Goal: Task Accomplishment & Management: Use online tool/utility

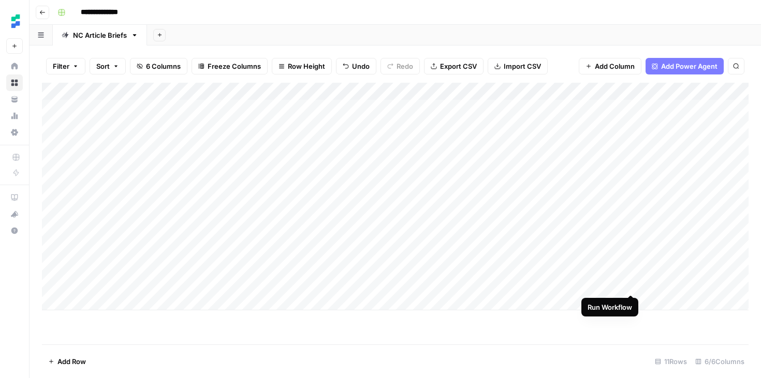
click at [632, 284] on div "Add Column" at bounding box center [395, 197] width 706 height 228
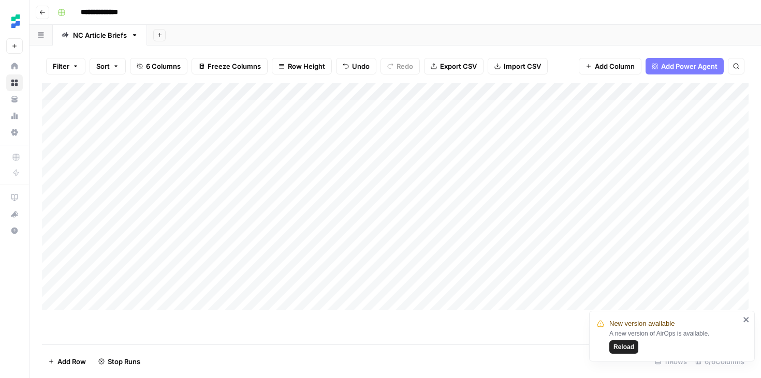
click at [744, 319] on icon "close" at bounding box center [746, 320] width 7 height 8
click at [43, 8] on button "Go back" at bounding box center [42, 12] width 13 height 13
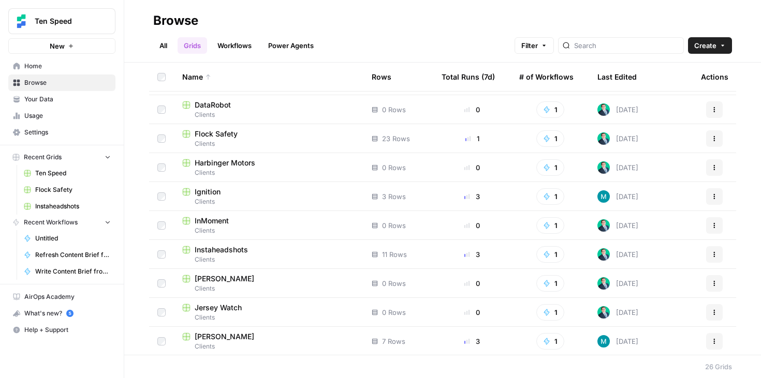
scroll to position [120, 0]
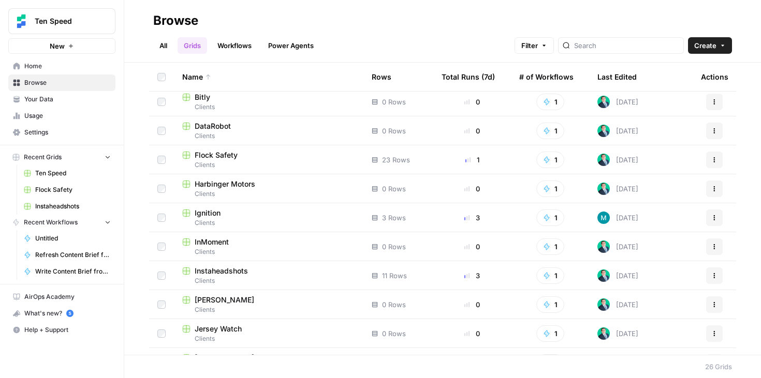
click at [257, 160] on span "Clients" at bounding box center [268, 164] width 173 height 9
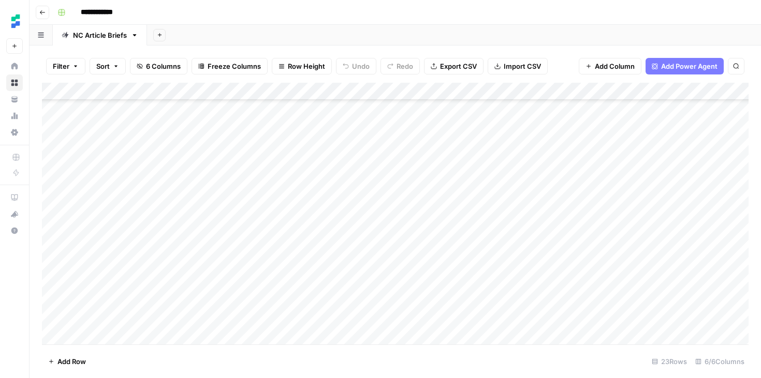
scroll to position [177, 0]
click at [594, 268] on div "Add Column" at bounding box center [395, 214] width 706 height 262
click at [515, 267] on div "Add Column" at bounding box center [395, 214] width 706 height 262
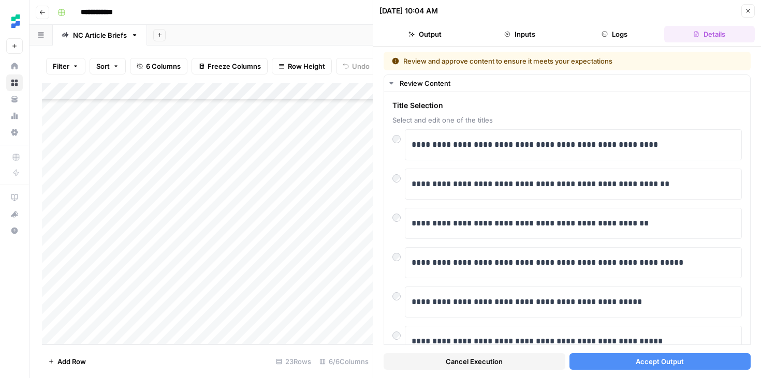
scroll to position [1, 0]
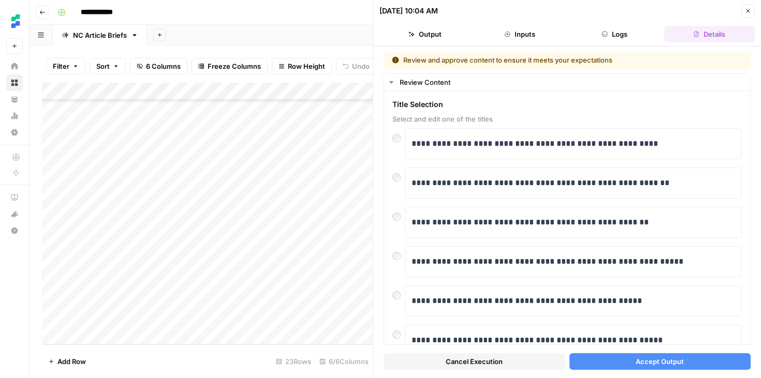
click at [613, 369] on button "Accept Output" at bounding box center [660, 361] width 182 height 17
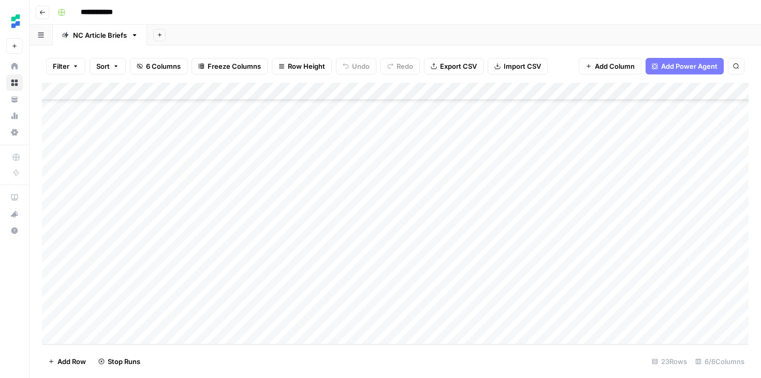
click at [39, 12] on icon "button" at bounding box center [42, 12] width 6 height 6
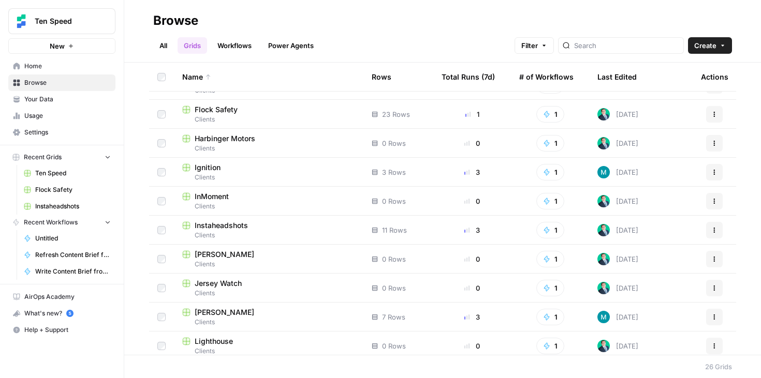
scroll to position [167, 0]
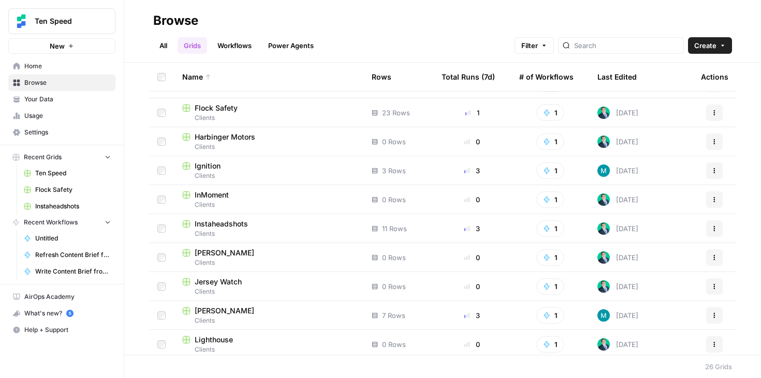
click at [240, 224] on span "Instaheadshots" at bounding box center [221, 224] width 53 height 10
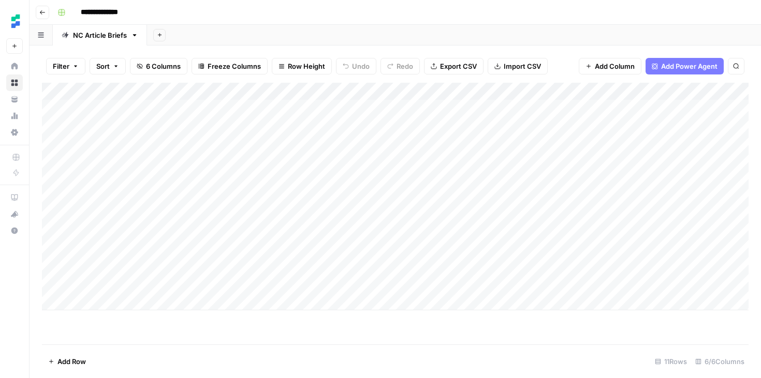
click at [504, 284] on div "Add Column" at bounding box center [395, 197] width 706 height 228
click at [514, 280] on div "Add Column" at bounding box center [395, 197] width 706 height 228
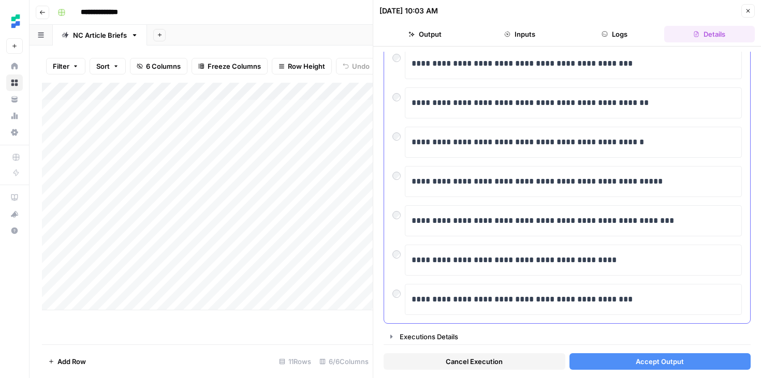
scroll to position [200, 0]
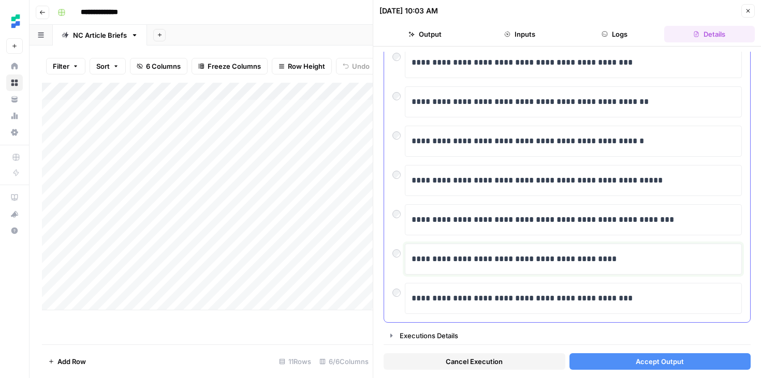
click at [559, 263] on p "**********" at bounding box center [572, 259] width 323 height 13
click at [611, 363] on button "Accept Output" at bounding box center [660, 361] width 182 height 17
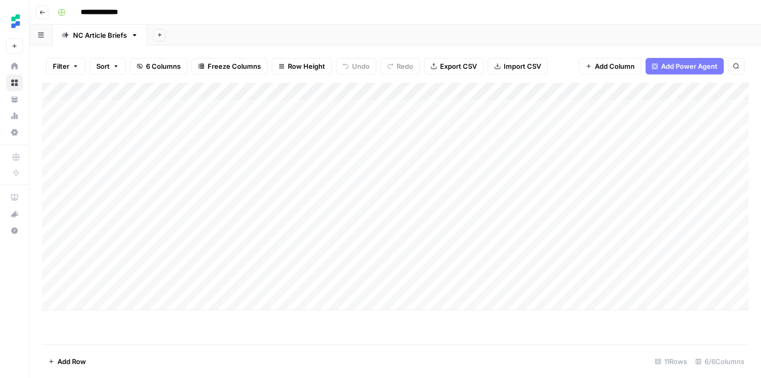
click at [37, 13] on button "Go back" at bounding box center [42, 12] width 13 height 13
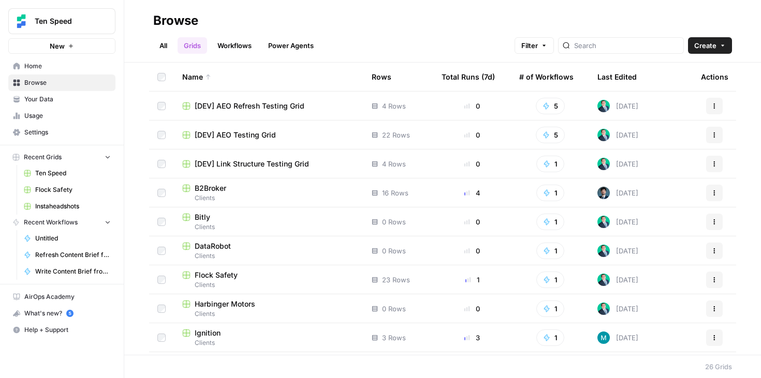
click at [277, 281] on span "Clients" at bounding box center [268, 285] width 173 height 9
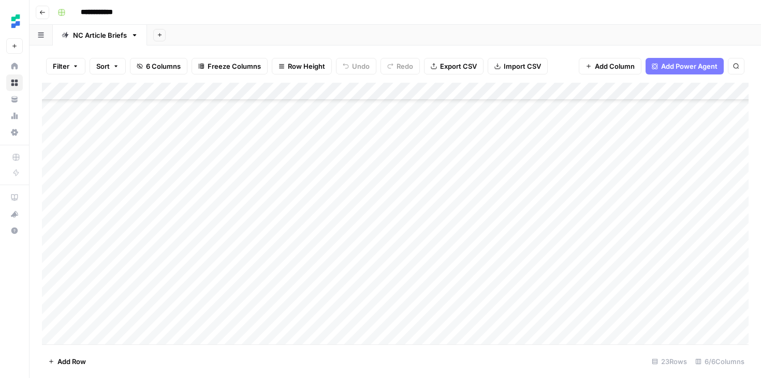
scroll to position [177, 0]
click at [43, 12] on icon "button" at bounding box center [42, 12] width 6 height 6
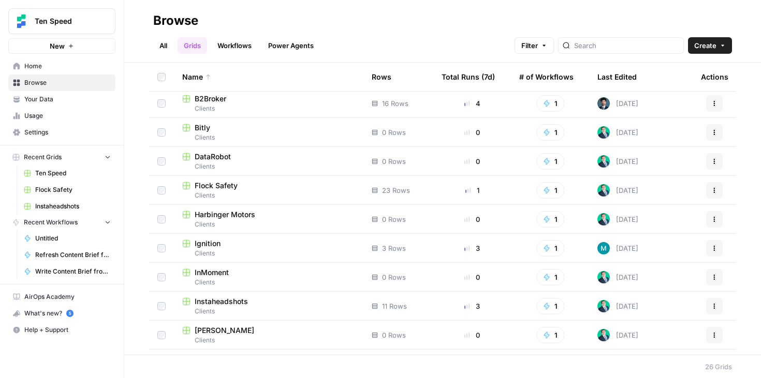
scroll to position [91, 0]
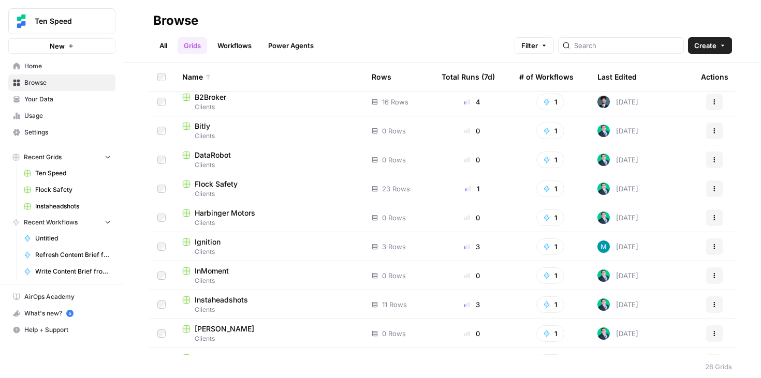
click at [279, 303] on div "Instaheadshots" at bounding box center [268, 300] width 173 height 10
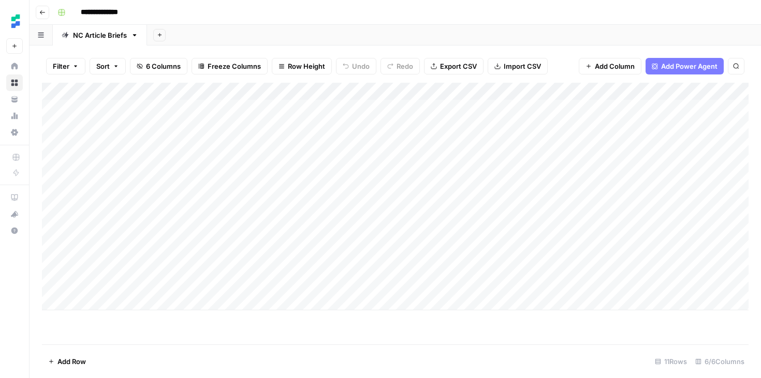
click at [43, 13] on icon "button" at bounding box center [42, 12] width 6 height 6
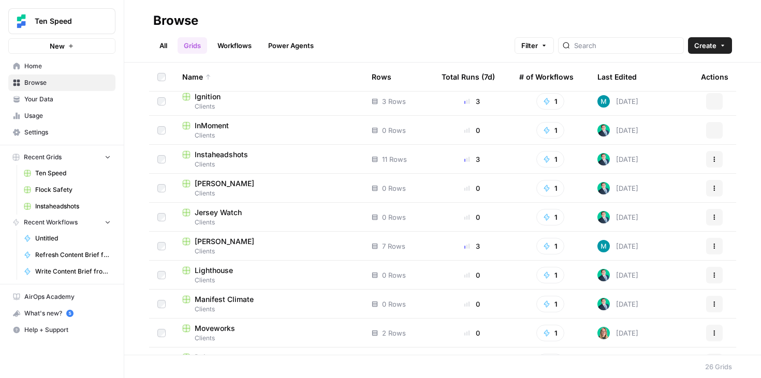
scroll to position [107, 0]
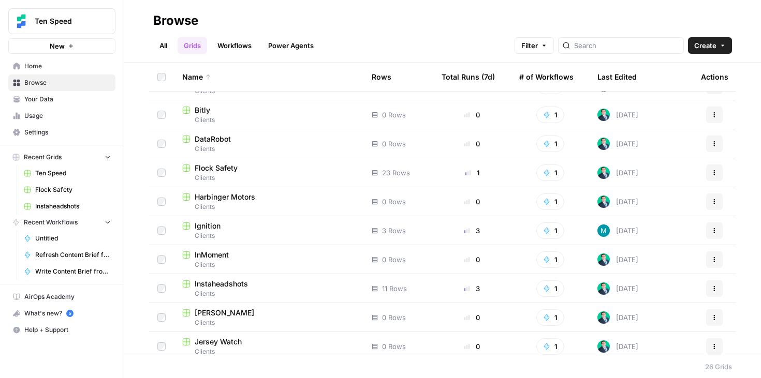
click at [290, 170] on div "Flock Safety" at bounding box center [268, 168] width 173 height 10
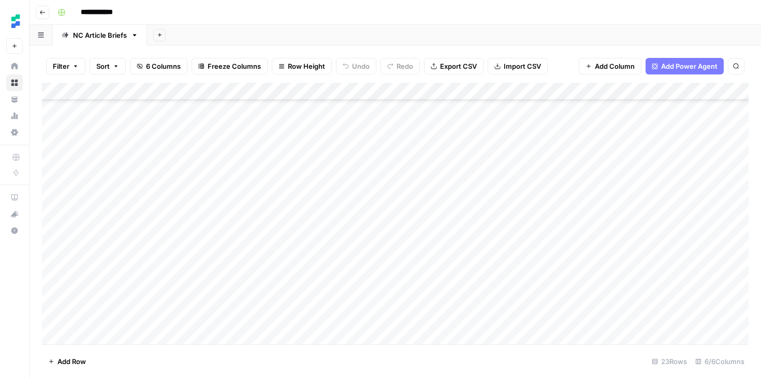
scroll to position [138, 0]
click at [513, 306] on div "Add Column" at bounding box center [395, 214] width 706 height 262
click at [580, 304] on div "Add Column" at bounding box center [395, 214] width 706 height 262
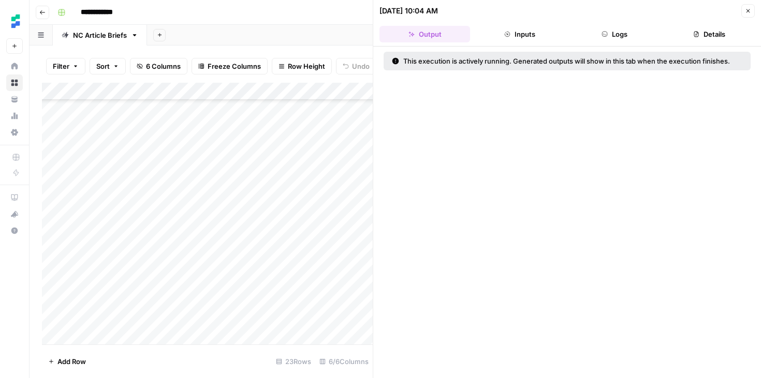
click at [619, 38] on button "Logs" at bounding box center [614, 34] width 91 height 17
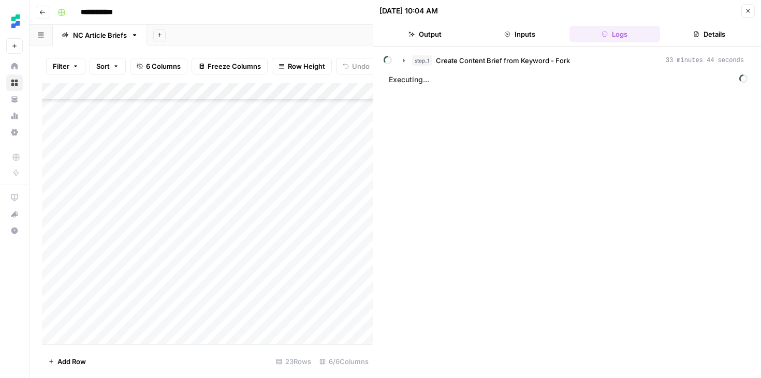
click at [513, 28] on button "Inputs" at bounding box center [519, 34] width 91 height 17
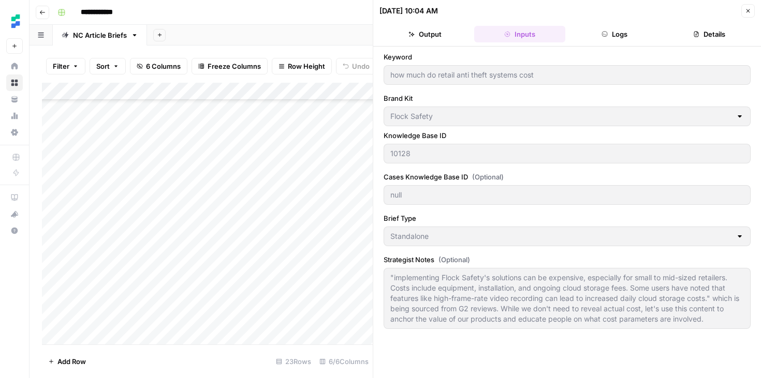
click at [617, 33] on button "Logs" at bounding box center [614, 34] width 91 height 17
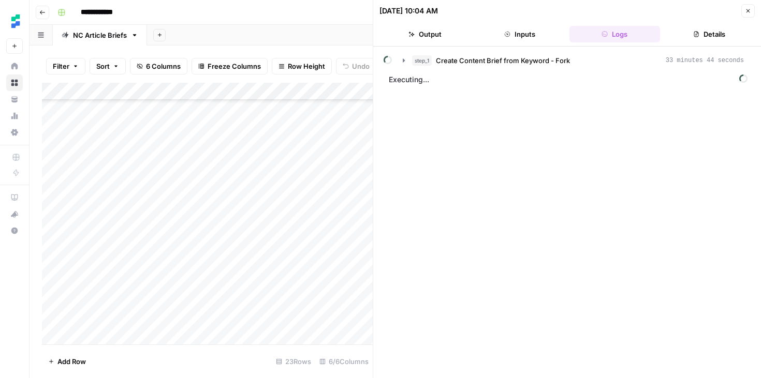
click at [442, 37] on button "Output" at bounding box center [424, 34] width 91 height 17
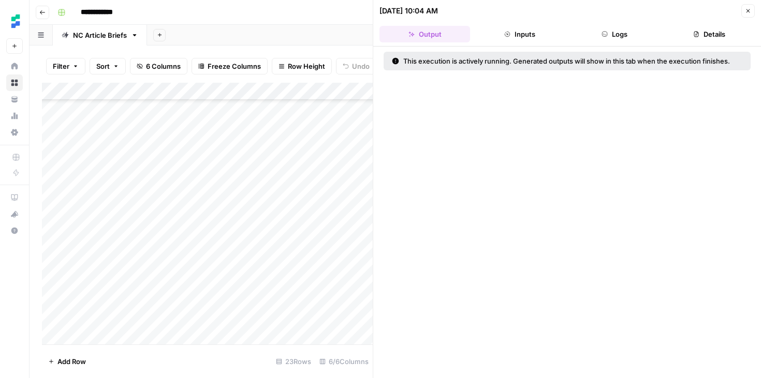
click at [748, 9] on icon "button" at bounding box center [748, 11] width 6 height 6
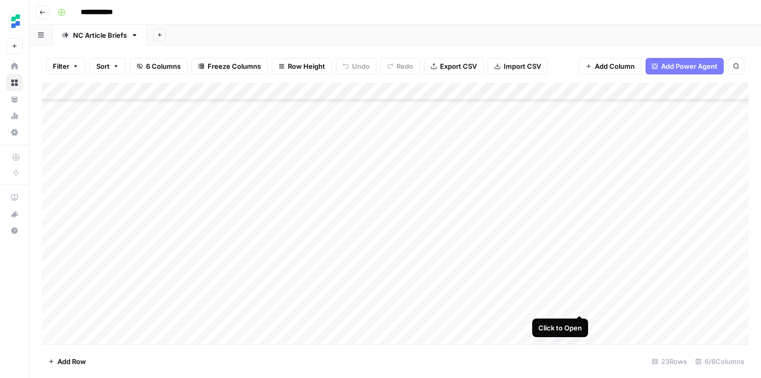
click at [577, 306] on div "Add Column" at bounding box center [395, 214] width 706 height 262
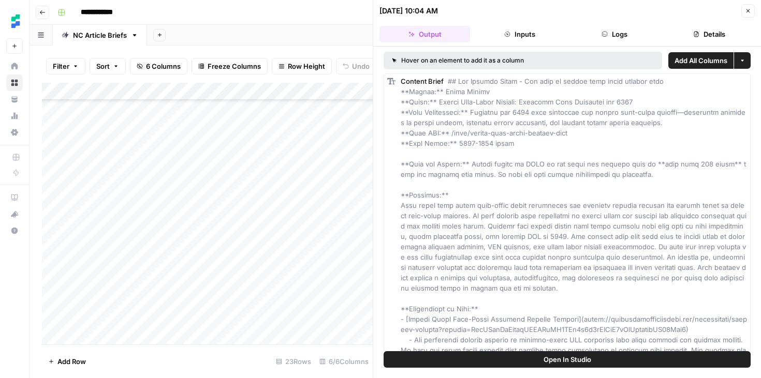
click at [750, 12] on icon "button" at bounding box center [748, 11] width 6 height 6
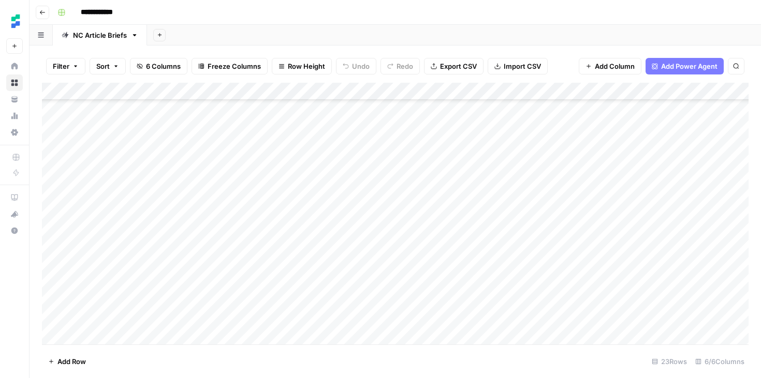
scroll to position [138, 21]
click at [667, 305] on div "Add Column" at bounding box center [395, 214] width 706 height 262
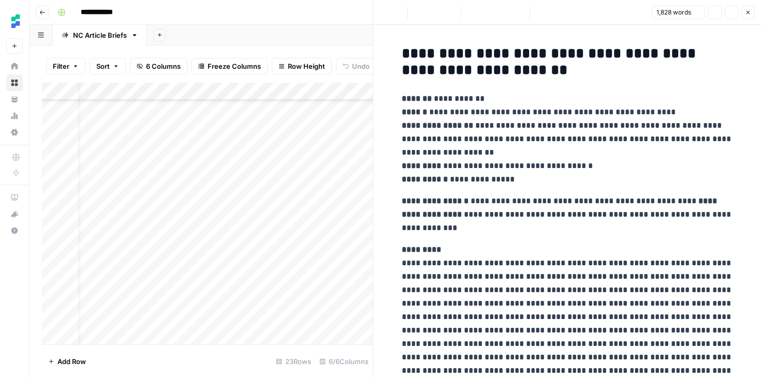
click at [644, 222] on p "**********" at bounding box center [567, 215] width 331 height 40
copy div "**********"
click at [39, 15] on button "Go back" at bounding box center [42, 12] width 13 height 13
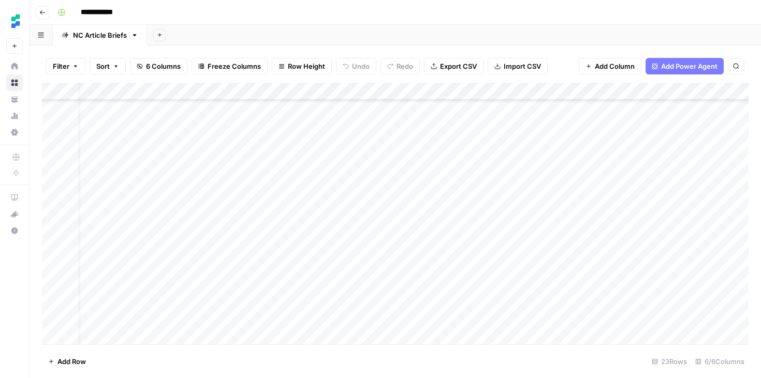
click at [40, 14] on icon "button" at bounding box center [42, 12] width 6 height 6
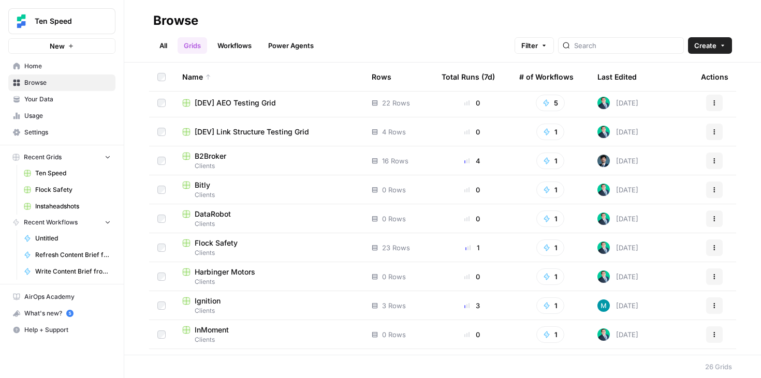
scroll to position [39, 0]
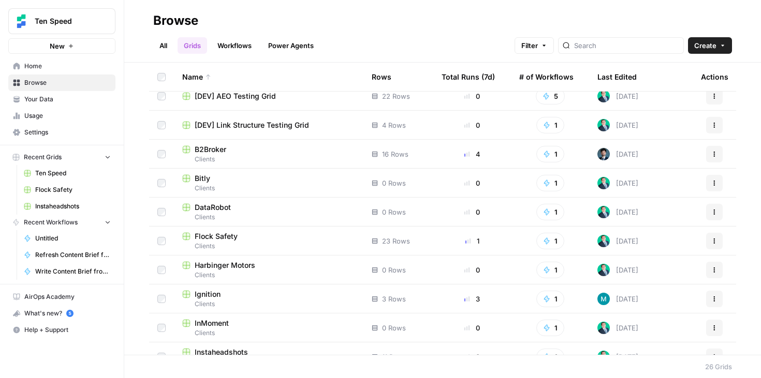
click at [199, 350] on span "Instaheadshots" at bounding box center [221, 352] width 53 height 10
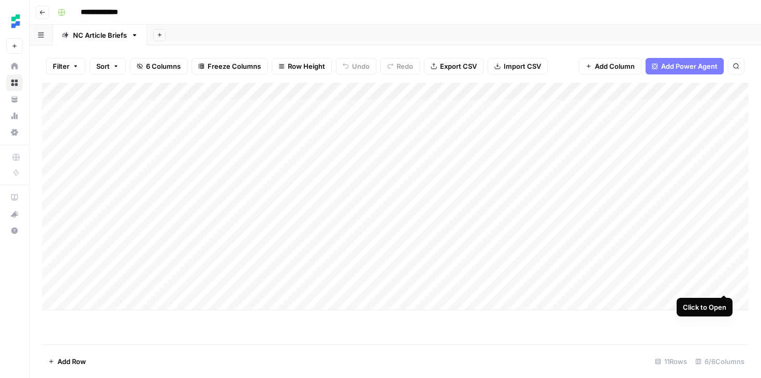
click at [723, 284] on div "Add Column" at bounding box center [395, 197] width 706 height 228
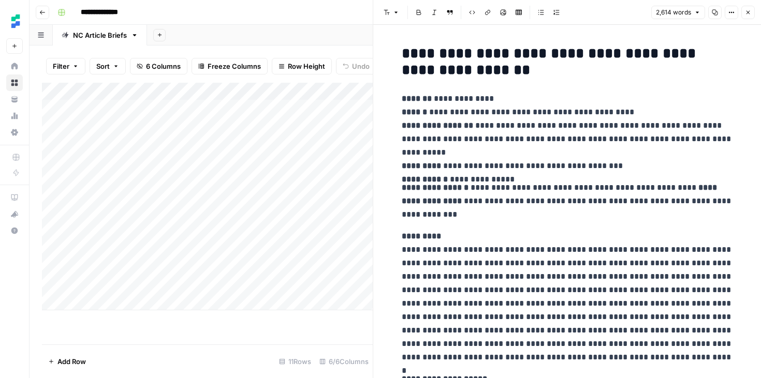
click at [637, 207] on p "**********" at bounding box center [567, 201] width 331 height 40
click at [315, 10] on div "**********" at bounding box center [401, 12] width 697 height 17
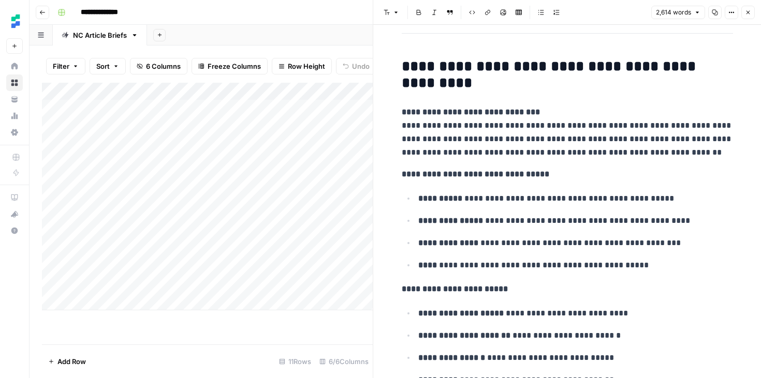
click at [746, 8] on button "Close" at bounding box center [747, 12] width 13 height 13
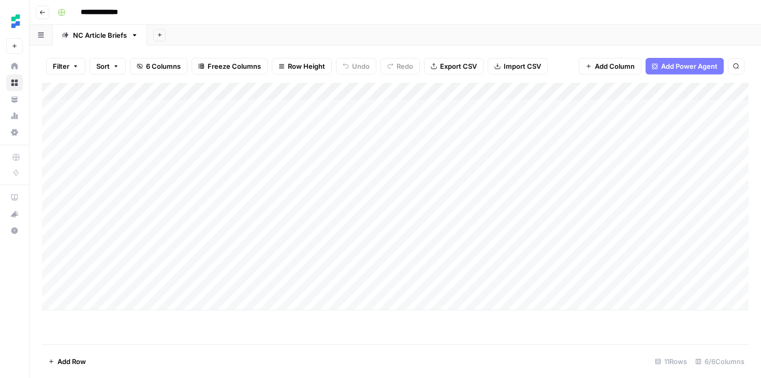
click at [617, 92] on div "Add Column" at bounding box center [395, 197] width 706 height 228
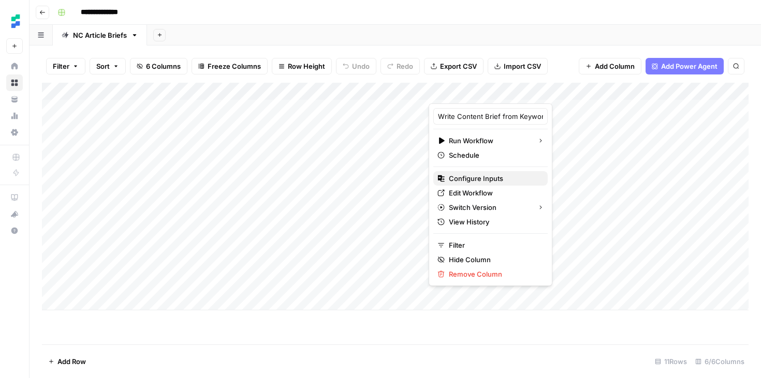
click at [472, 175] on span "Configure Inputs" at bounding box center [494, 178] width 91 height 10
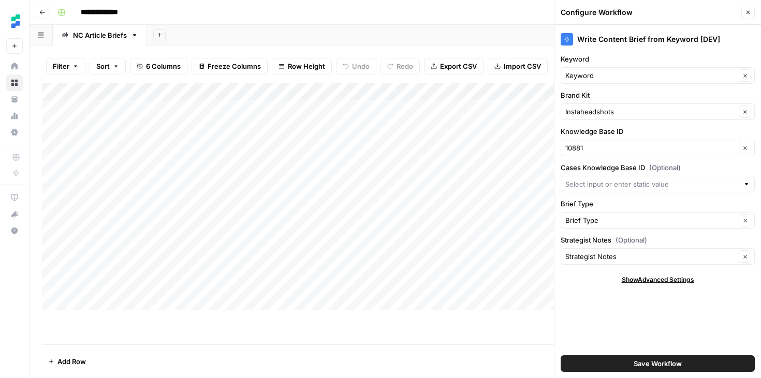
click at [749, 10] on icon "button" at bounding box center [748, 12] width 6 height 6
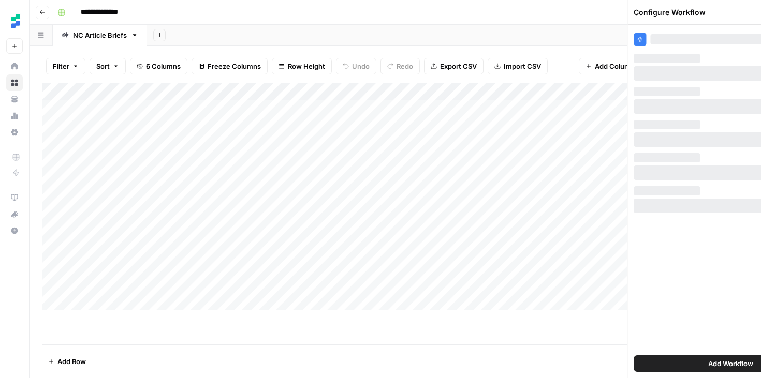
click at [749, 10] on div "Configure Workflow Close" at bounding box center [730, 12] width 194 height 13
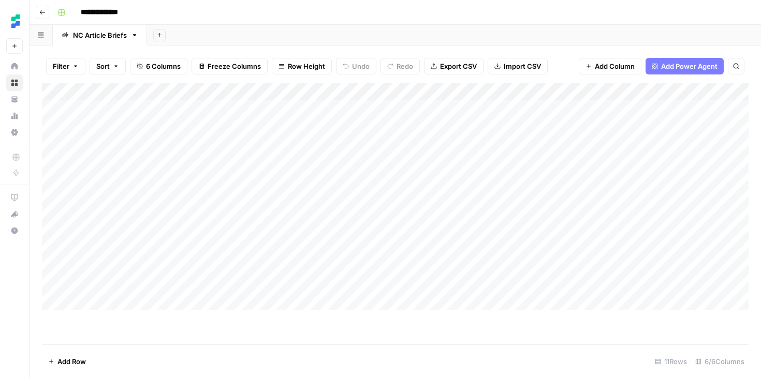
click at [288, 282] on div "Add Column" at bounding box center [395, 197] width 706 height 228
click at [279, 284] on div "Add Column" at bounding box center [395, 197] width 706 height 228
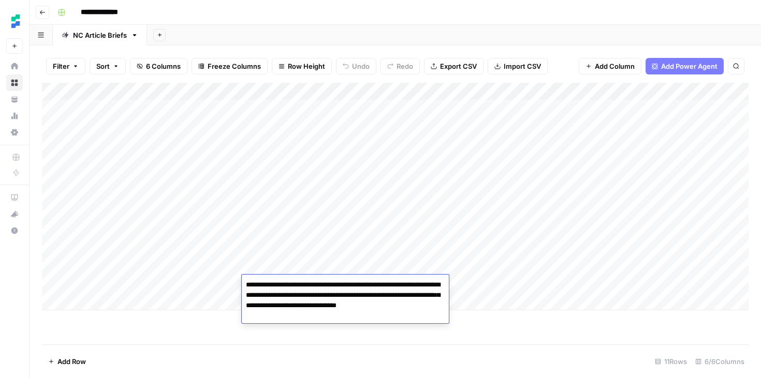
click at [279, 284] on textarea "**********" at bounding box center [345, 301] width 207 height 46
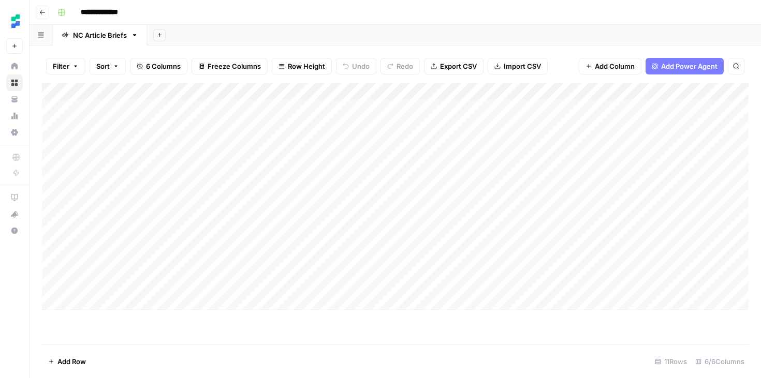
click at [304, 331] on div "Add Column" at bounding box center [395, 214] width 706 height 262
